Goal: Task Accomplishment & Management: Use online tool/utility

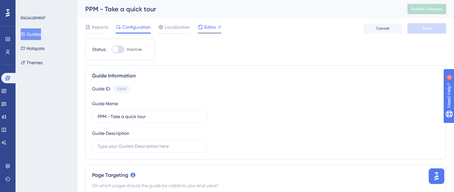
click at [206, 28] on span "Editor" at bounding box center [210, 27] width 12 height 8
click at [210, 27] on span "Editor" at bounding box center [210, 27] width 12 height 8
click at [34, 36] on button "Guides" at bounding box center [31, 34] width 20 height 12
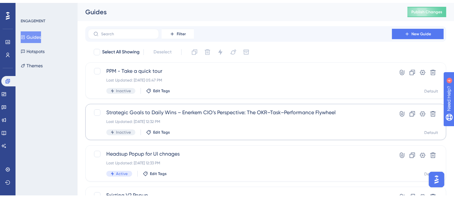
scroll to position [36, 0]
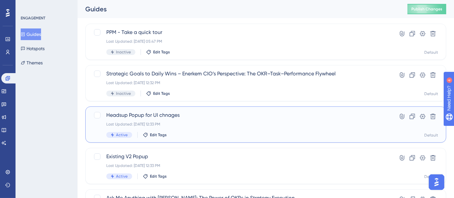
click at [190, 118] on span "Headsup Popup for UI chnages" at bounding box center [239, 115] width 267 height 8
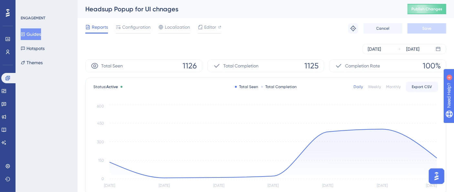
click at [41, 34] on button "Guides" at bounding box center [31, 34] width 20 height 12
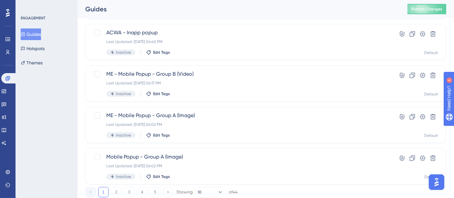
scroll to position [303, 0]
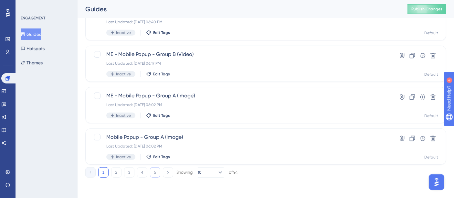
click at [157, 172] on button "5" at bounding box center [155, 172] width 10 height 10
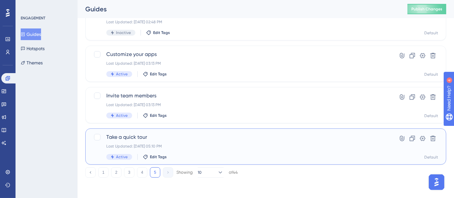
click at [178, 145] on div "Last Updated: May 23 2025, 05:10 PM" at bounding box center [239, 145] width 267 height 5
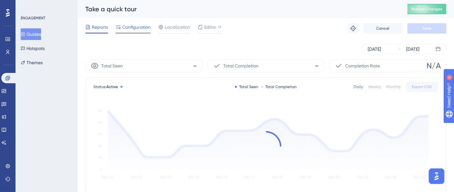
click at [142, 30] on span "Configuration" at bounding box center [136, 27] width 28 height 8
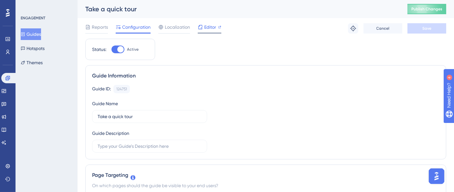
click at [211, 23] on span "Editor" at bounding box center [210, 27] width 12 height 8
click at [41, 34] on button "Guides" at bounding box center [31, 34] width 20 height 12
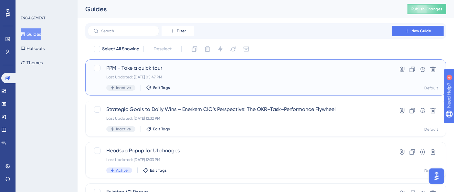
click at [199, 77] on div "Last Updated: Sep 11 2025, 05:47 PM" at bounding box center [239, 77] width 267 height 5
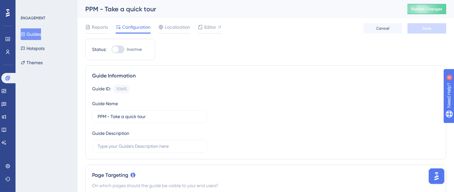
click at [206, 22] on div "Reports Configuration Localization Editor Cancel Save" at bounding box center [265, 28] width 361 height 21
click at [210, 26] on span "Editor" at bounding box center [210, 27] width 12 height 8
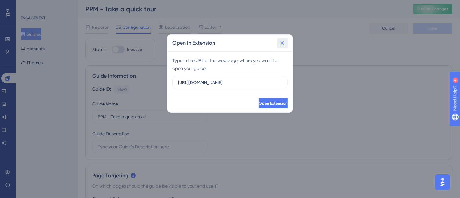
click at [281, 43] on icon at bounding box center [282, 43] width 6 height 6
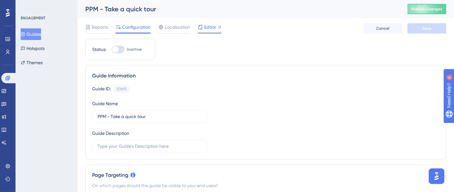
click at [204, 28] on span "Editor" at bounding box center [210, 27] width 12 height 8
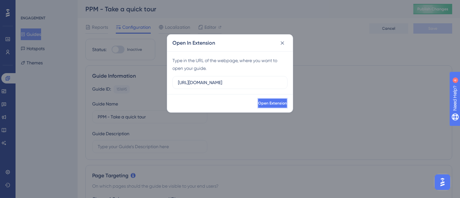
click at [259, 103] on span "Open Extension" at bounding box center [272, 103] width 29 height 5
click at [282, 43] on icon at bounding box center [283, 43] width 4 height 4
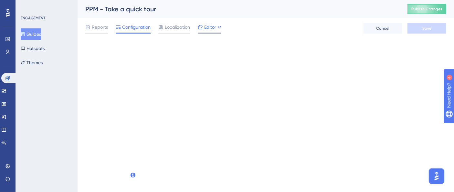
click at [212, 24] on span "Editor" at bounding box center [210, 27] width 12 height 8
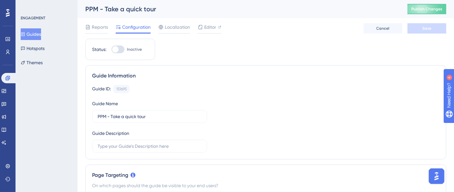
click at [267, 26] on div "Reports Configuration Localization Editor Cancel Save" at bounding box center [265, 28] width 361 height 21
click at [434, 12] on button "Publish Changes" at bounding box center [427, 9] width 39 height 10
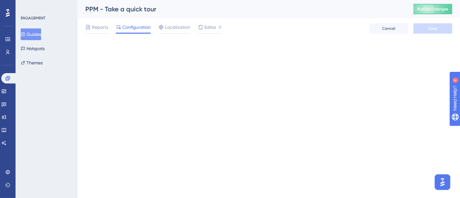
click at [283, 24] on div "Reports Configuration Localization Editor Cancel Save" at bounding box center [268, 28] width 367 height 21
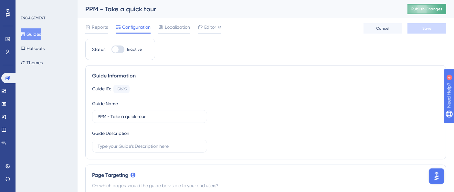
click at [417, 13] on button "Publish Changes" at bounding box center [427, 9] width 39 height 10
